Goal: Find contact information

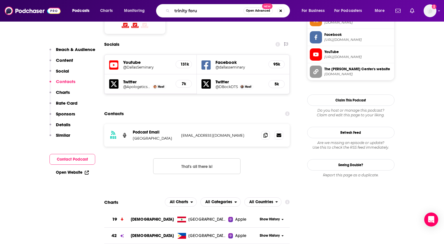
type input "trinity forum"
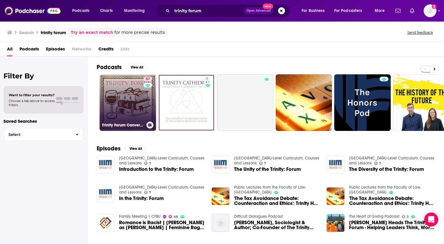
click at [140, 117] on link "57 Trinity Forum Conversations" at bounding box center [128, 102] width 56 height 56
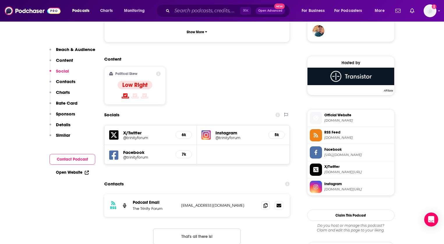
scroll to position [443, 0]
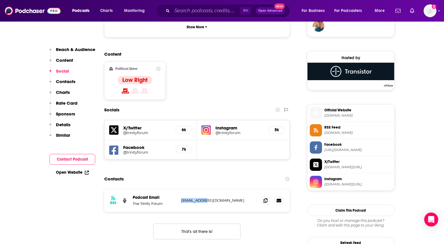
drag, startPoint x: 203, startPoint y: 160, endPoint x: 182, endPoint y: 158, distance: 21.6
click at [182, 198] on p "[EMAIL_ADDRESS][DOMAIN_NAME]" at bounding box center [219, 200] width 76 height 5
copy p "[EMAIL_ADDRESS][DOMAIN_NAME]"
